Goal: Find specific page/section: Find specific page/section

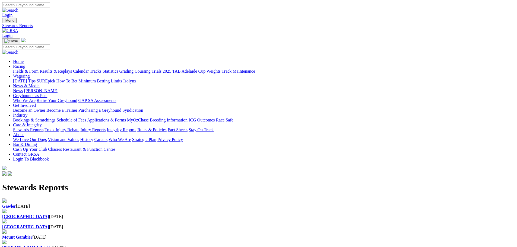
click at [254, 225] on div "Angle Park 18 Aug 2025" at bounding box center [258, 227] width 512 height 5
click at [49, 214] on b "[GEOGRAPHIC_DATA]" at bounding box center [25, 216] width 47 height 5
click at [117, 204] on div "Gawler [DATE]" at bounding box center [258, 206] width 512 height 5
